Goal: Task Accomplishment & Management: Manage account settings

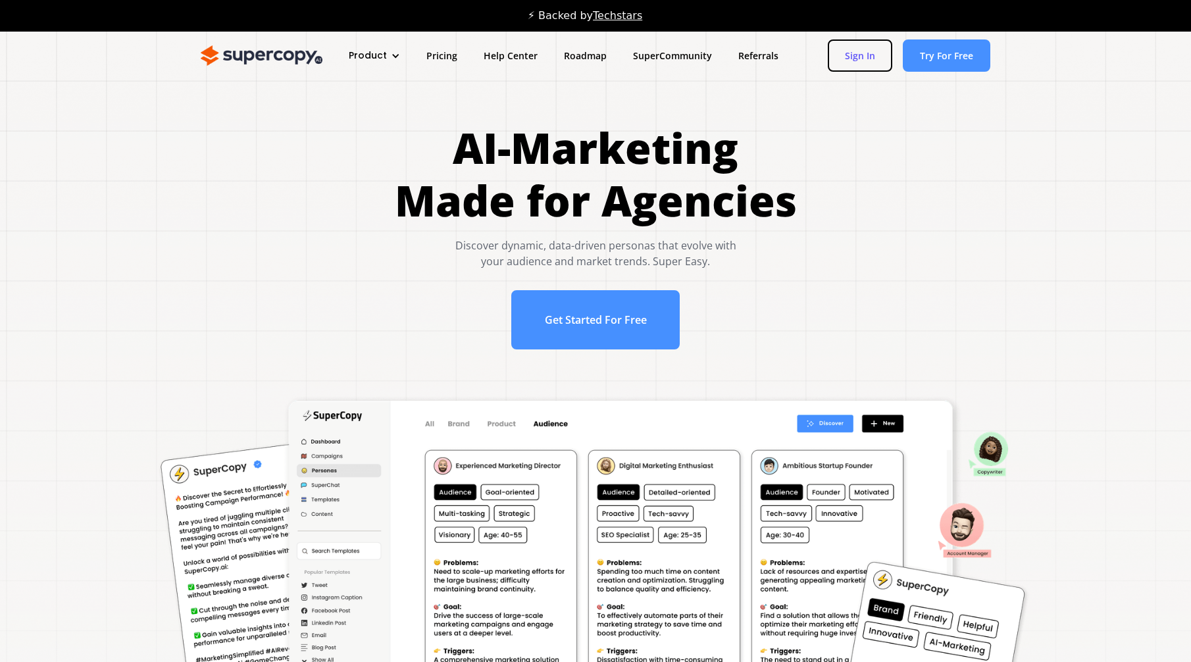
click at [876, 53] on link "Sign In" at bounding box center [860, 55] width 64 height 32
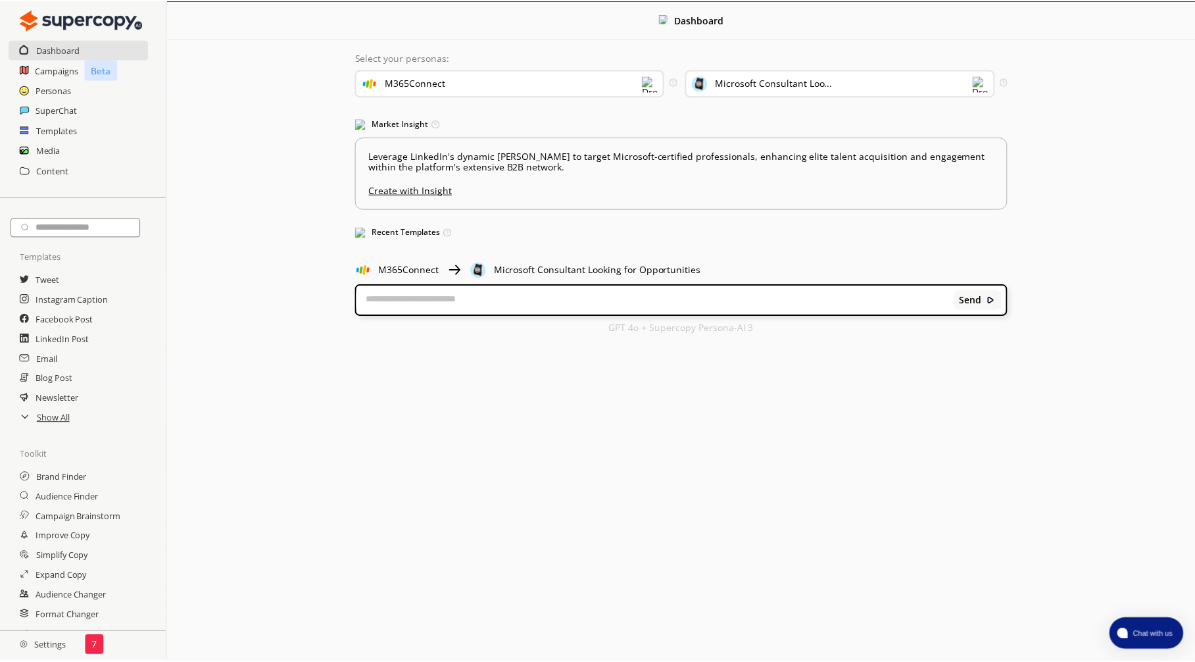
scroll to position [16, 0]
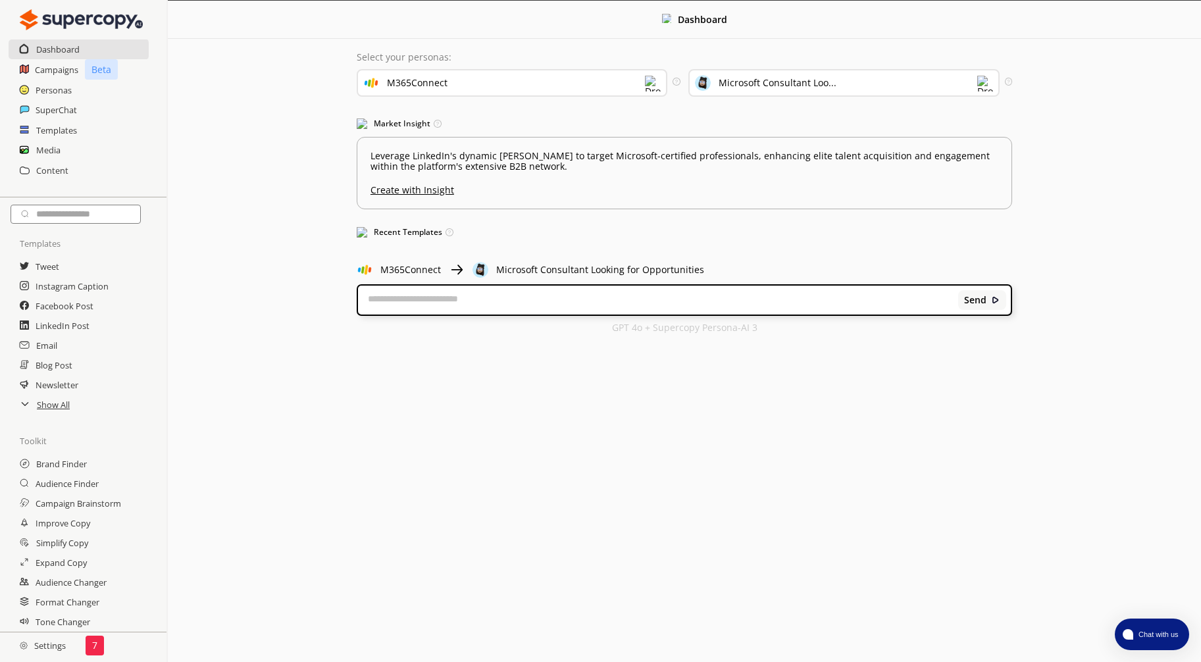
click at [33, 645] on h2 "Settings" at bounding box center [43, 645] width 86 height 26
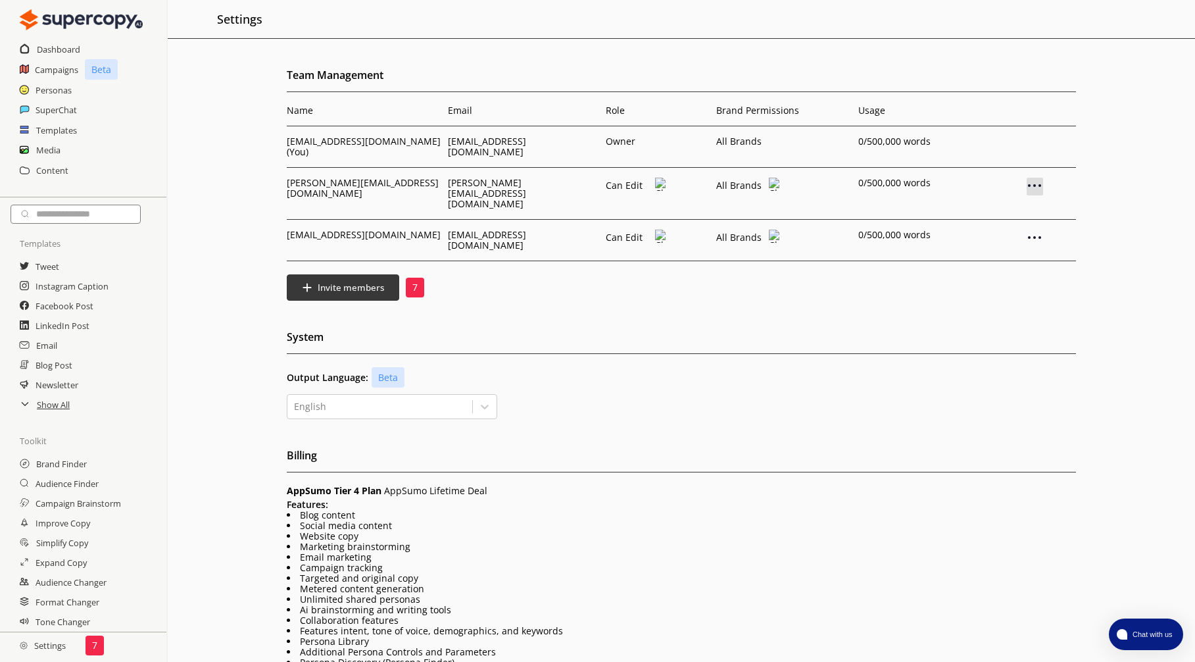
click at [1039, 187] on img at bounding box center [1035, 186] width 16 height 16
click at [1046, 204] on p "Remove User" at bounding box center [1034, 208] width 63 height 11
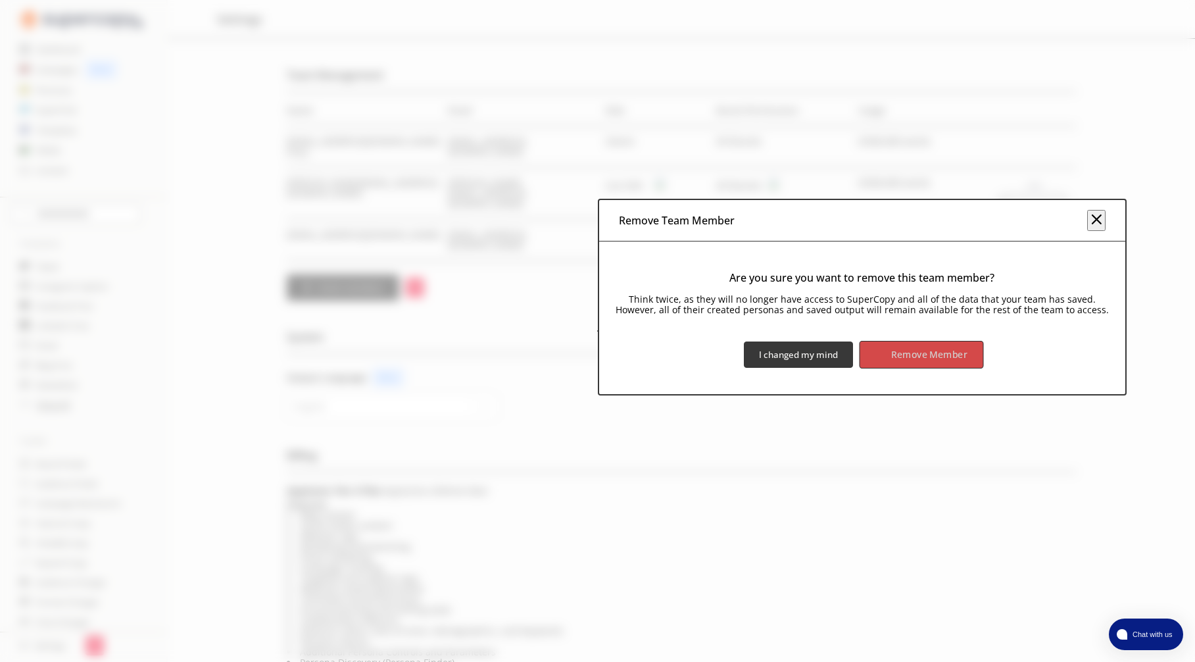
click at [893, 359] on b "Remove Member" at bounding box center [929, 354] width 76 height 12
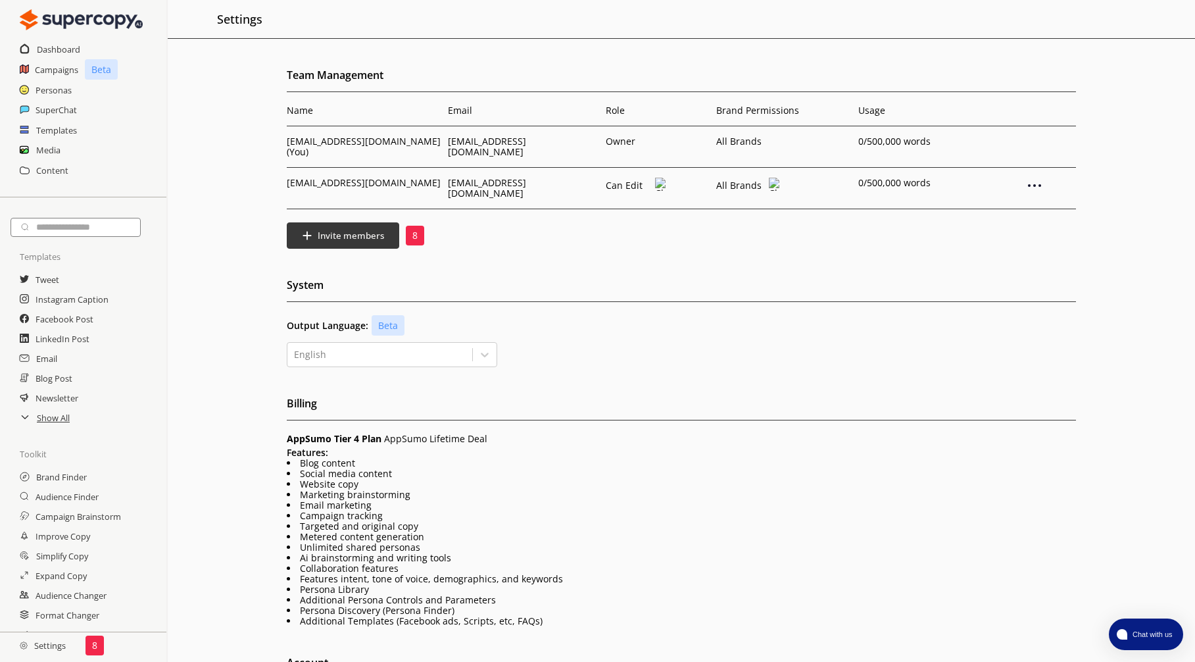
drag, startPoint x: 605, startPoint y: 261, endPoint x: 435, endPoint y: 241, distance: 170.8
click at [605, 261] on div "Team Management Name Email Role Brand Permissions Usage recep.gencaslan@m365con…" at bounding box center [682, 430] width 1028 height 731
click at [353, 240] on button "Invite members" at bounding box center [343, 236] width 118 height 28
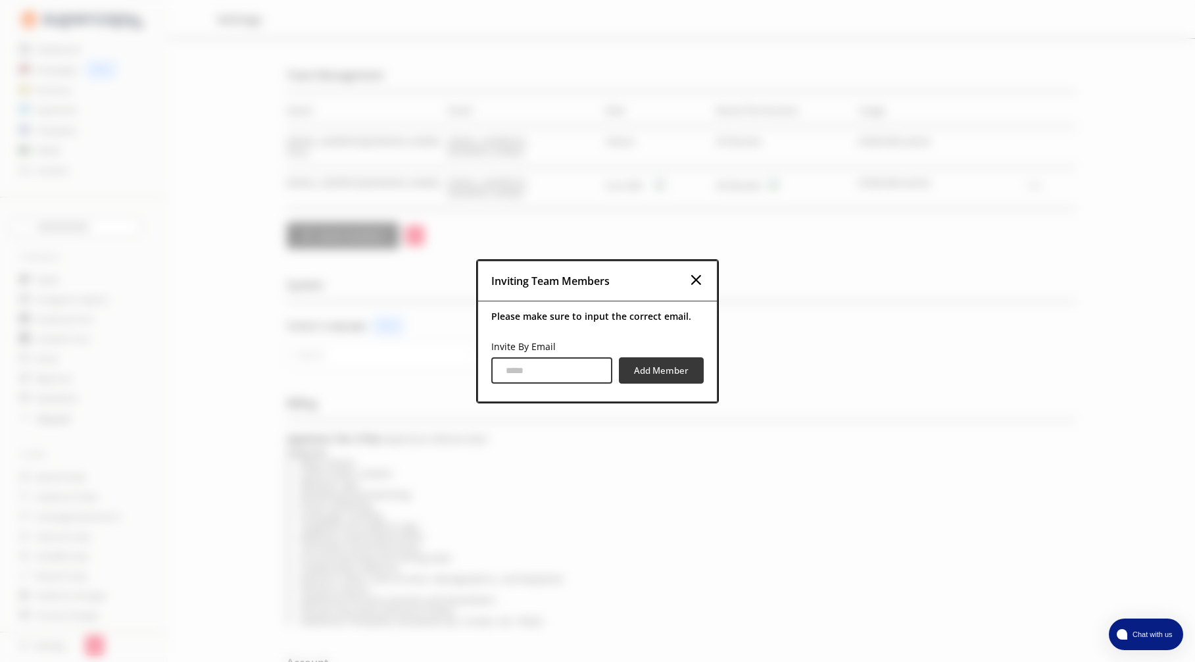
click at [574, 368] on input "Invite By Email" at bounding box center [551, 370] width 121 height 26
paste input "**********"
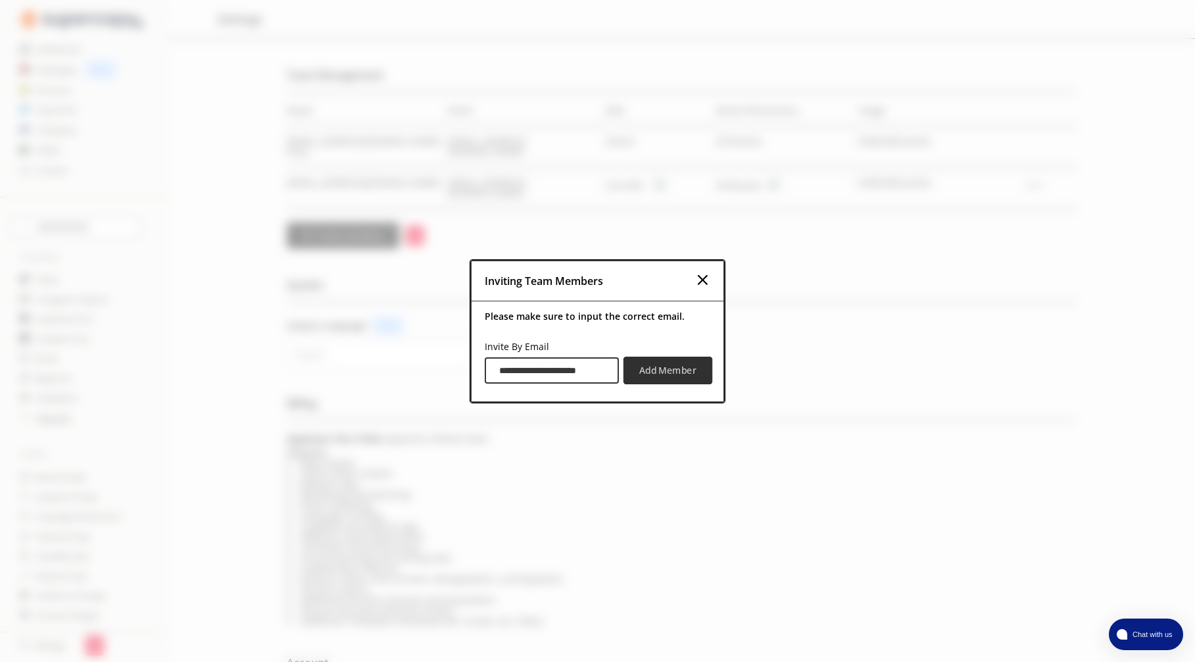
type input "**********"
click at [657, 371] on b "Add Member" at bounding box center [667, 370] width 57 height 12
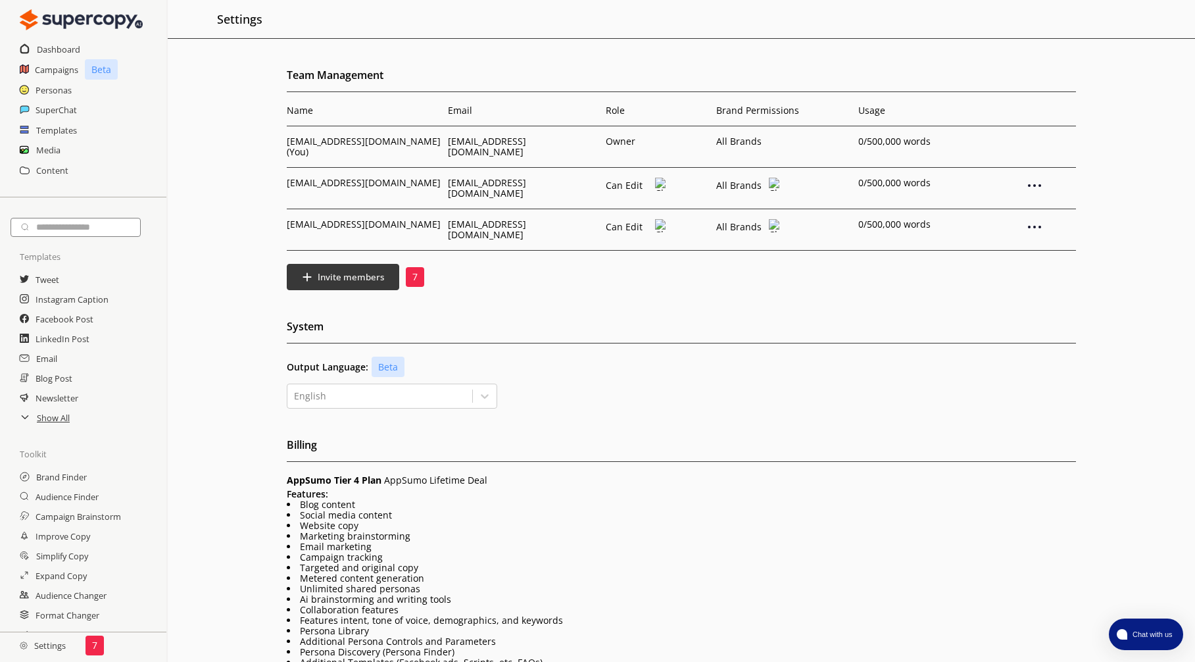
click at [642, 223] on p "Can Edit" at bounding box center [629, 227] width 46 height 11
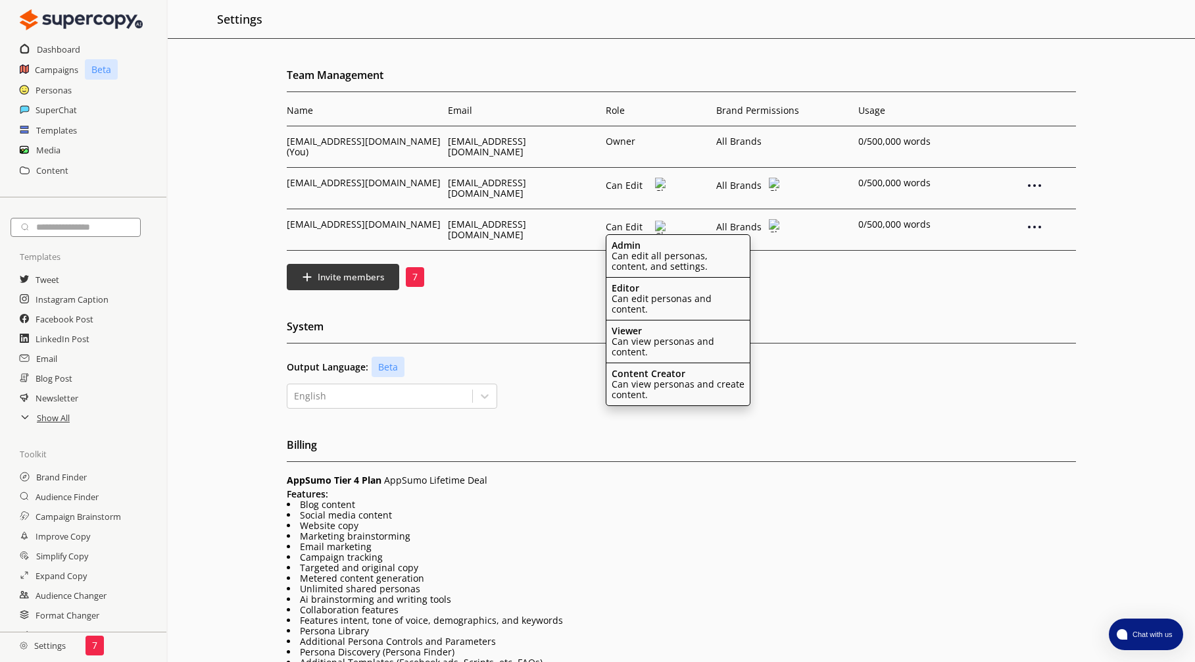
click at [846, 309] on div "Team Management Name Email Role Brand Permissions Usage [EMAIL_ADDRESS][DOMAIN_…" at bounding box center [682, 451] width 1028 height 772
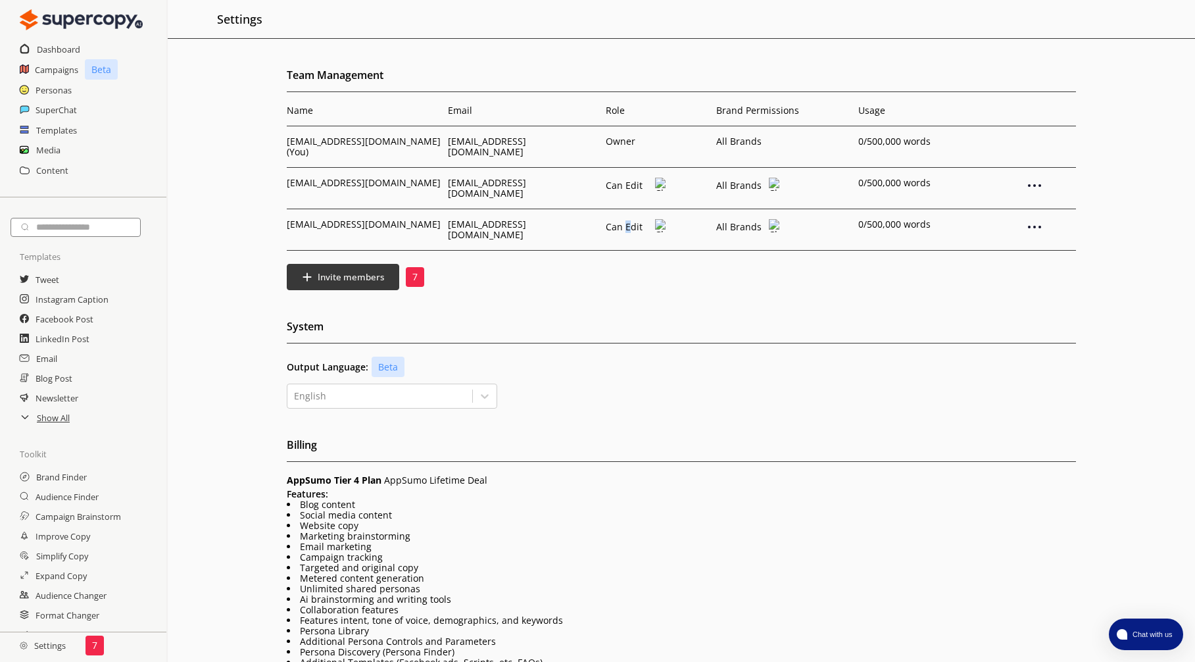
click at [628, 222] on p "Can Edit" at bounding box center [629, 227] width 46 height 11
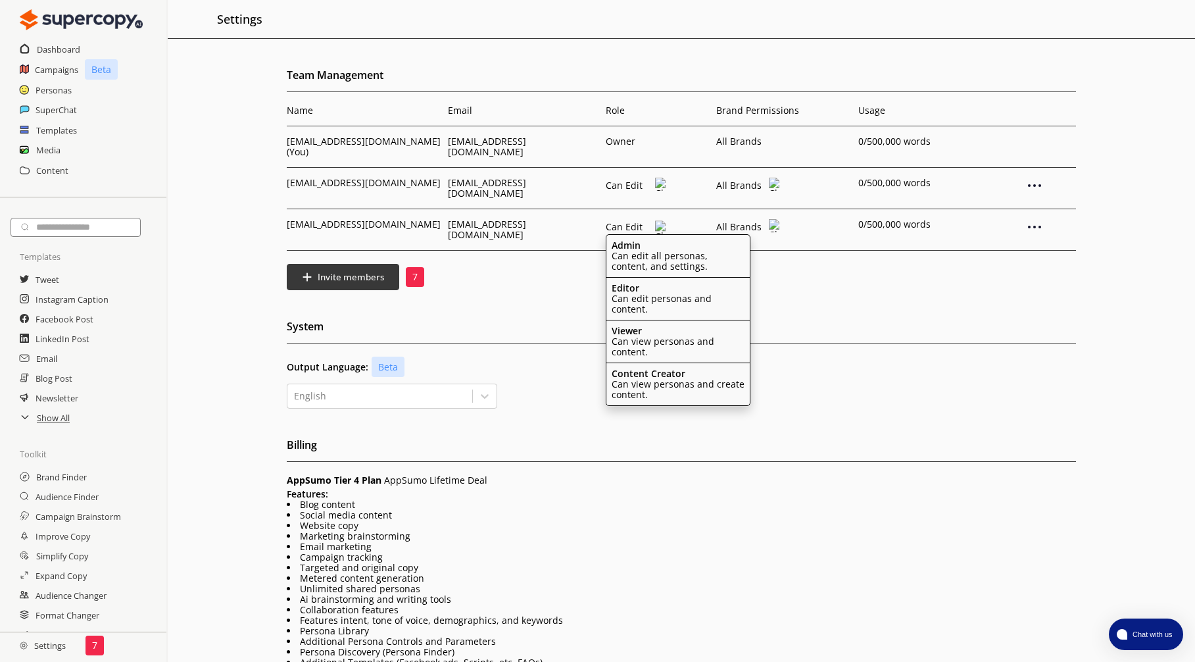
drag, startPoint x: 628, startPoint y: 221, endPoint x: 655, endPoint y: 263, distance: 50.0
click at [655, 263] on p "Can edit all personas, content, and settings." at bounding box center [678, 261] width 133 height 21
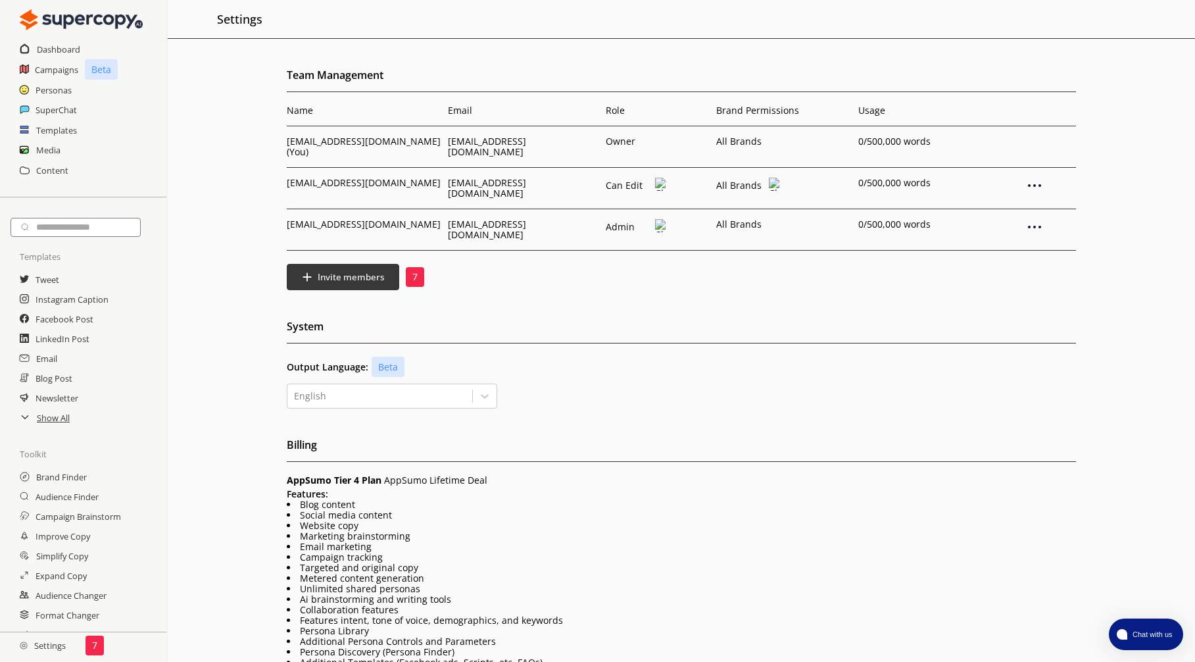
click at [768, 306] on div "Team Management Name Email Role Brand Permissions Usage recep.gencaslan@m365con…" at bounding box center [682, 451] width 1028 height 772
click at [414, 275] on p "7" at bounding box center [414, 277] width 5 height 11
click at [413, 272] on p "7" at bounding box center [414, 277] width 5 height 11
drag, startPoint x: 413, startPoint y: 271, endPoint x: 459, endPoint y: 280, distance: 47.0
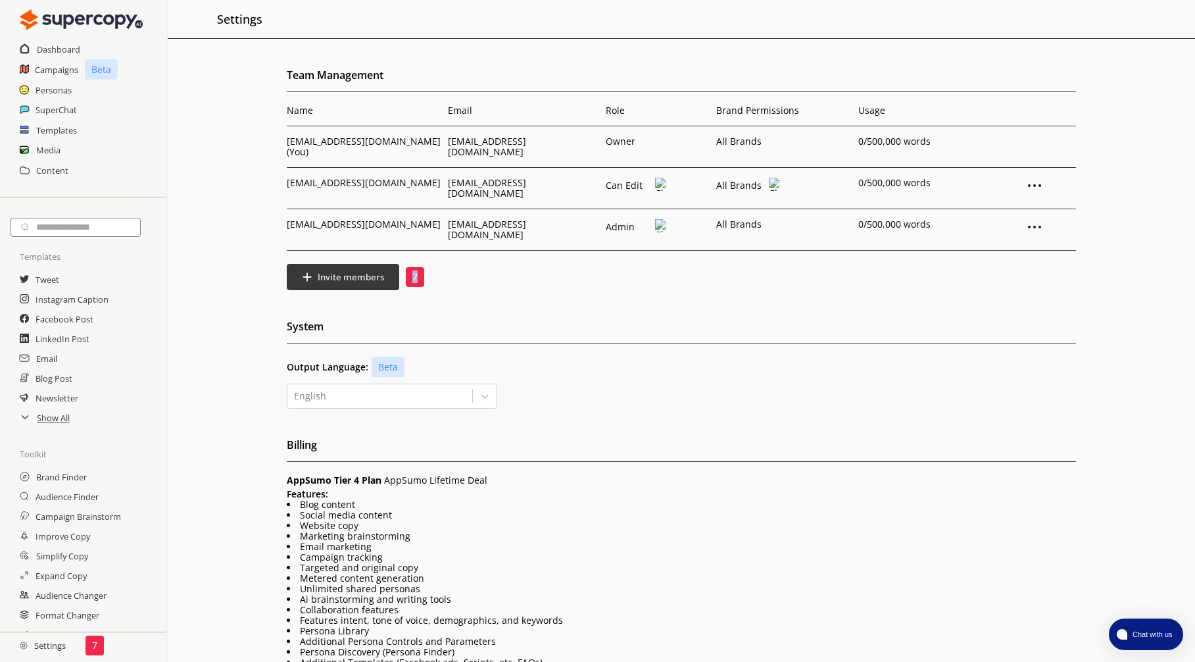
click at [459, 280] on div "Invite members 7" at bounding box center [681, 277] width 789 height 26
drag, startPoint x: 411, startPoint y: 266, endPoint x: 432, endPoint y: 270, distance: 21.4
click at [432, 270] on div "Invite members 7" at bounding box center [681, 277] width 789 height 26
click at [261, 294] on div "Team Management Name Email Role Brand Permissions Usage recep.gencaslan@m365con…" at bounding box center [682, 451] width 1028 height 772
click at [64, 51] on h2 "Dashboard" at bounding box center [59, 49] width 44 height 20
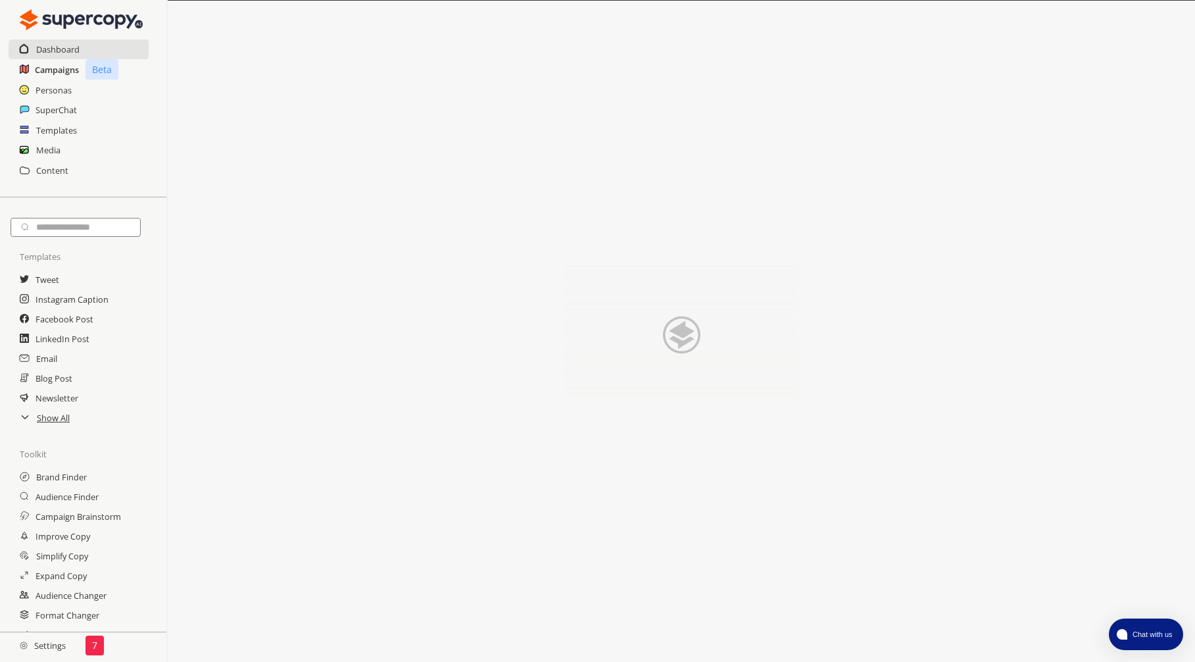
click at [61, 68] on h2 "Campaigns" at bounding box center [57, 70] width 44 height 20
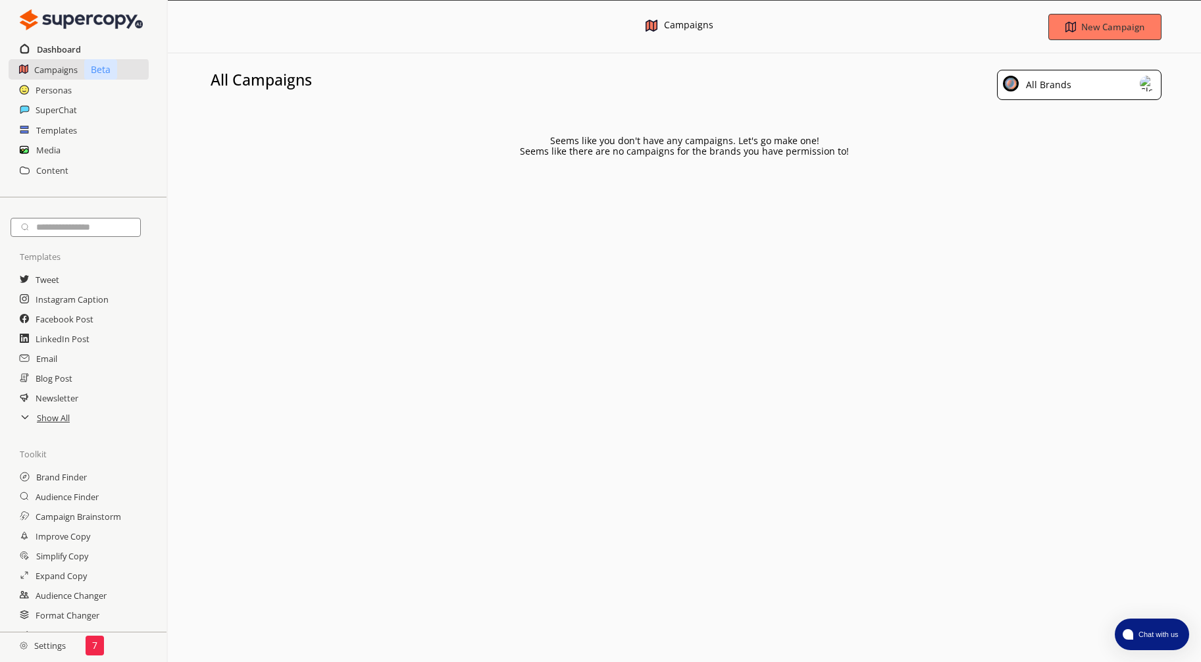
click at [55, 48] on h2 "Dashboard" at bounding box center [59, 49] width 44 height 20
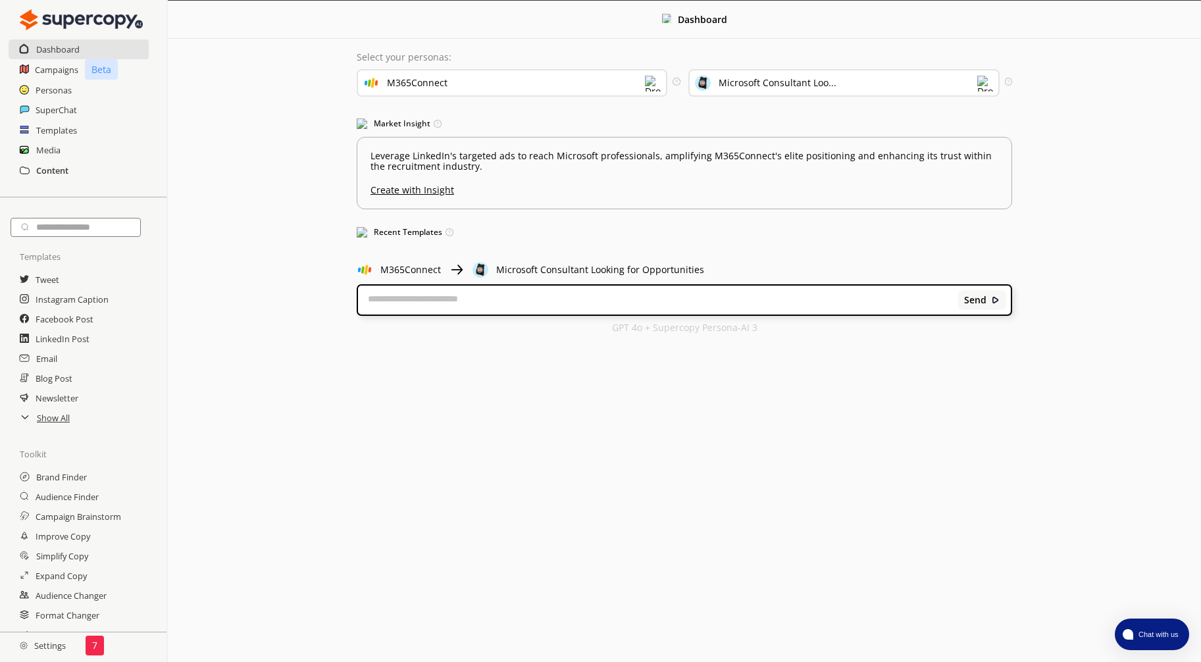
click at [48, 168] on h2 "Content" at bounding box center [52, 171] width 32 height 20
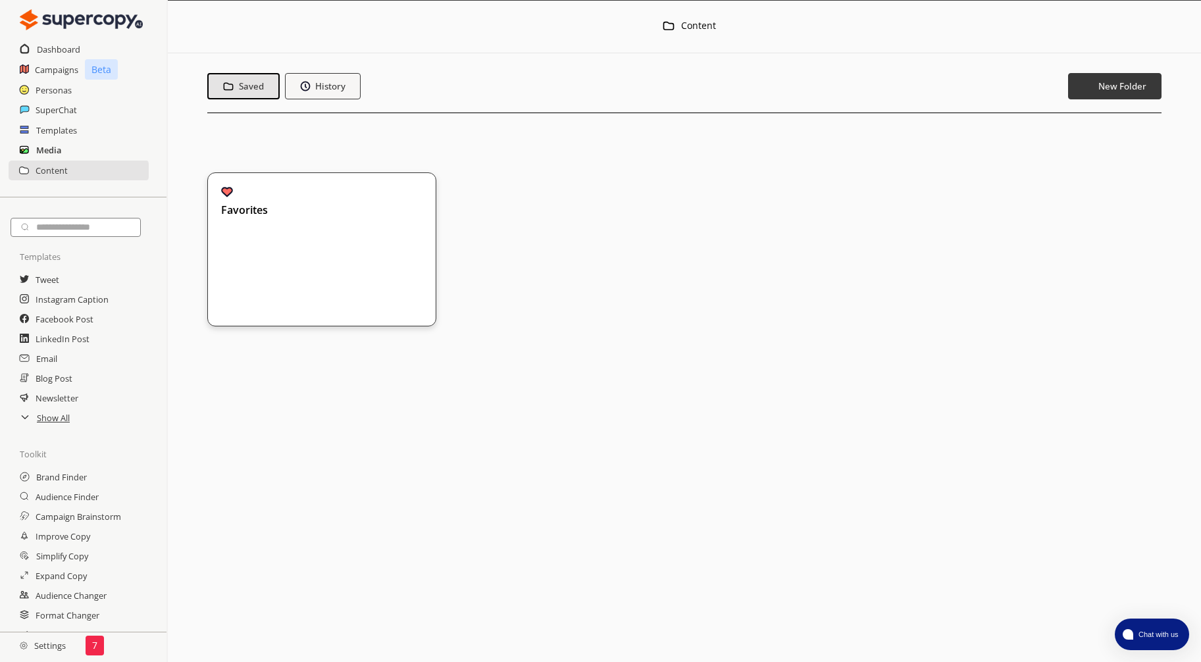
click at [43, 154] on h2 "Media" at bounding box center [48, 150] width 25 height 20
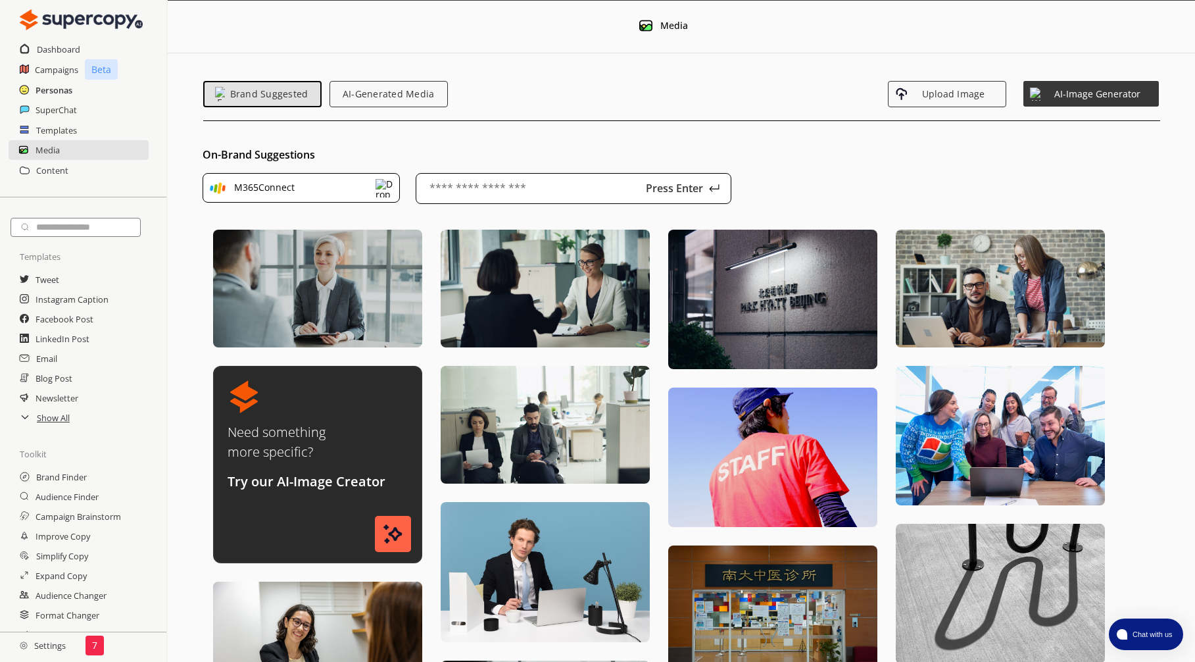
click at [61, 89] on h2 "Personas" at bounding box center [54, 90] width 37 height 20
